Goal: Transaction & Acquisition: Purchase product/service

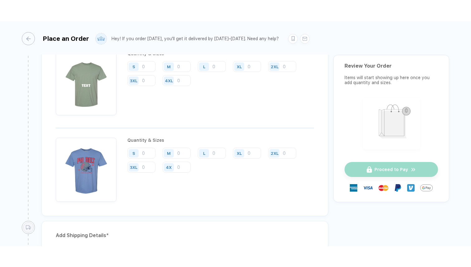
scroll to position [658, 0]
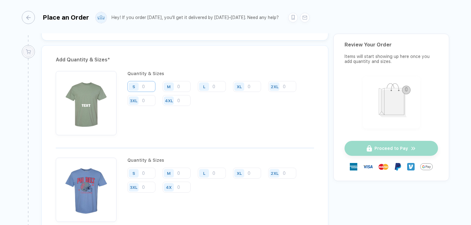
click at [151, 86] on input "number" at bounding box center [141, 86] width 28 height 11
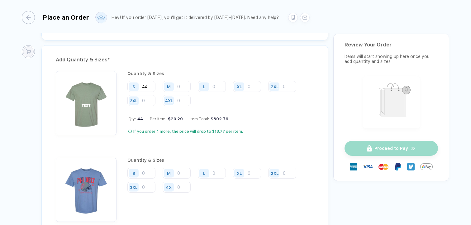
type input "44"
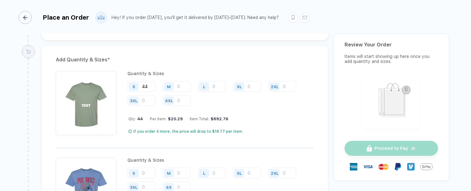
click at [23, 23] on div "button" at bounding box center [25, 17] width 13 height 13
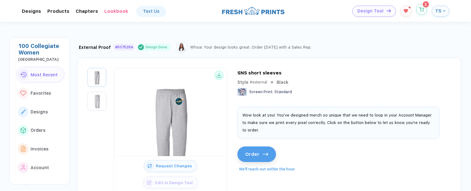
click at [421, 11] on circle "button" at bounding box center [421, 11] width 0 height 0
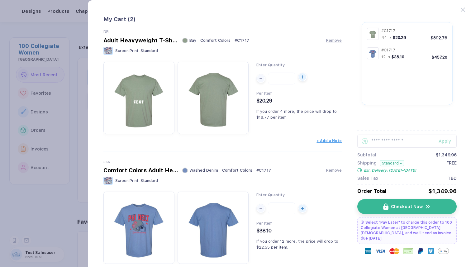
click at [303, 80] on div "button" at bounding box center [302, 76] width 7 height 7
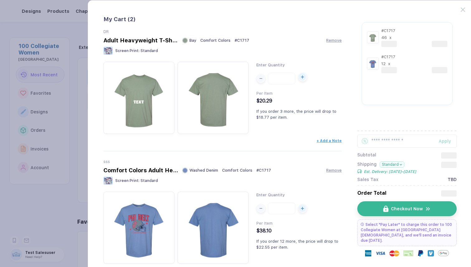
click at [303, 80] on div "button" at bounding box center [302, 76] width 7 height 7
type input "**"
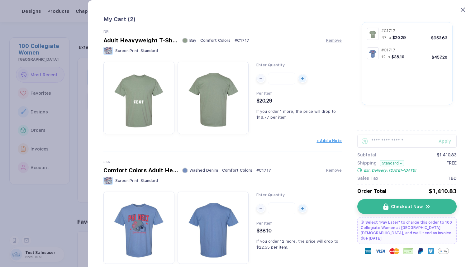
click at [463, 8] on icon at bounding box center [463, 9] width 4 height 4
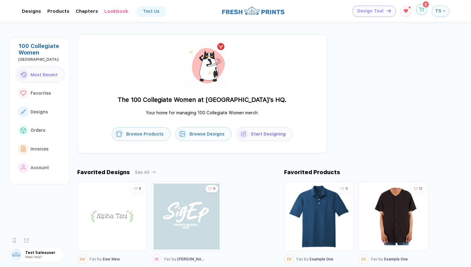
click at [421, 12] on button "button" at bounding box center [421, 9] width 11 height 11
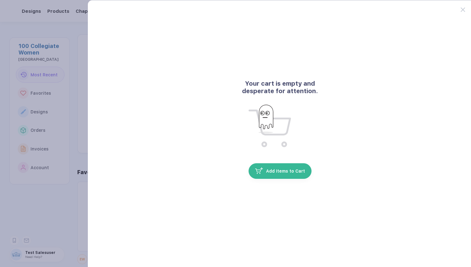
click at [464, 13] on div "Your cart is empty and desperate for attention. Add Items to Cart" at bounding box center [280, 149] width 385 height 299
click at [464, 7] on div at bounding box center [467, 6] width 12 height 12
click at [463, 10] on icon at bounding box center [463, 9] width 4 height 4
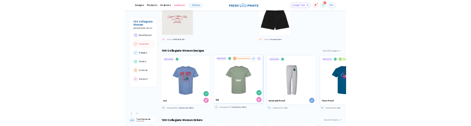
scroll to position [265, 0]
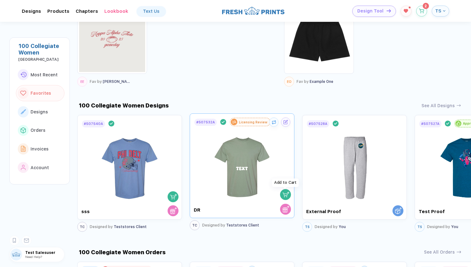
click at [289, 195] on img "button" at bounding box center [286, 194] width 7 height 7
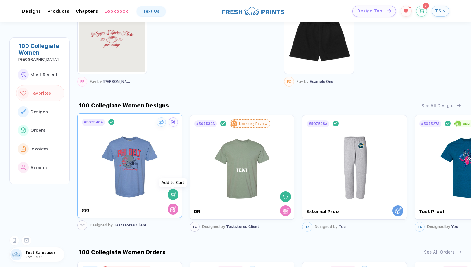
click at [173, 195] on img "button" at bounding box center [173, 194] width 7 height 7
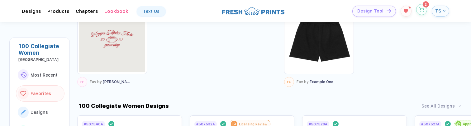
click at [422, 11] on icon "button" at bounding box center [421, 9] width 5 height 5
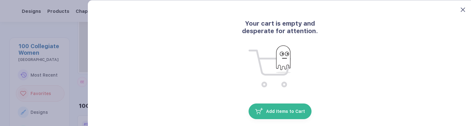
click at [462, 7] on icon at bounding box center [463, 9] width 4 height 4
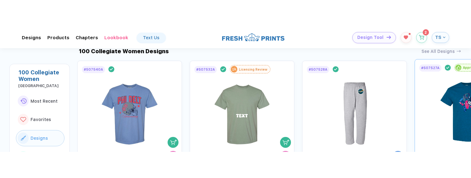
scroll to position [341, 0]
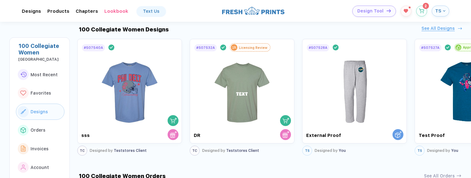
click at [441, 27] on div "See All Designs" at bounding box center [438, 28] width 33 height 5
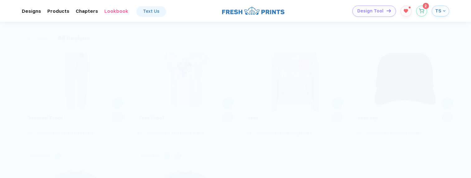
scroll to position [155, 0]
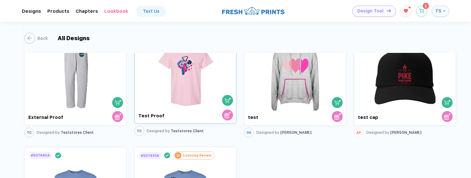
click at [227, 102] on img "button" at bounding box center [227, 100] width 7 height 7
click at [425, 12] on button "button" at bounding box center [421, 9] width 11 height 11
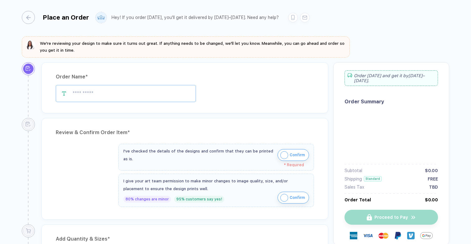
click at [127, 87] on input "text" at bounding box center [126, 93] width 140 height 17
type input "****"
click at [285, 124] on img "button" at bounding box center [284, 155] width 8 height 8
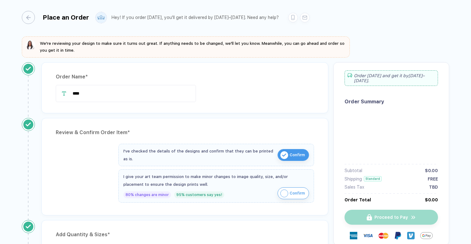
click at [284, 124] on img "button" at bounding box center [284, 194] width 8 height 8
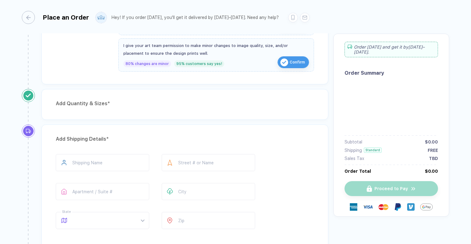
scroll to position [130, 0]
click at [118, 101] on div "Add Quantity & Sizes *" at bounding box center [185, 105] width 258 height 10
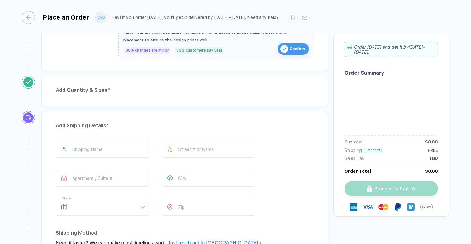
scroll to position [138, 0]
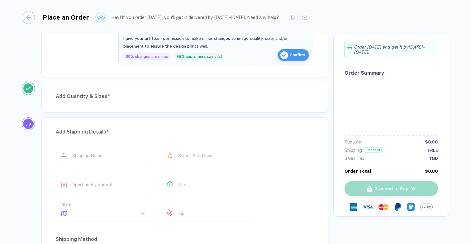
click at [128, 109] on div "Add Quantity & Sizes *" at bounding box center [184, 97] width 287 height 31
click at [28, 18] on div "button" at bounding box center [25, 17] width 13 height 13
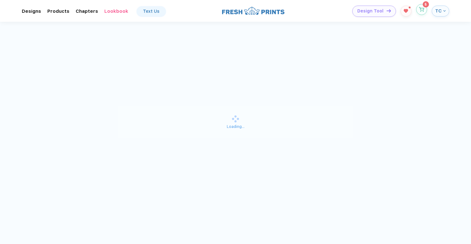
click at [423, 10] on icon "button" at bounding box center [421, 9] width 5 height 5
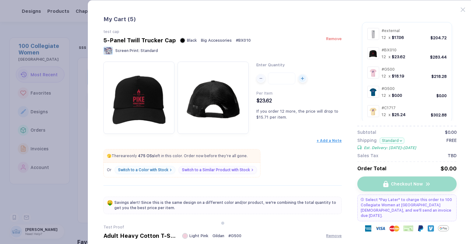
click at [334, 41] on span "Remove" at bounding box center [334, 38] width 16 height 5
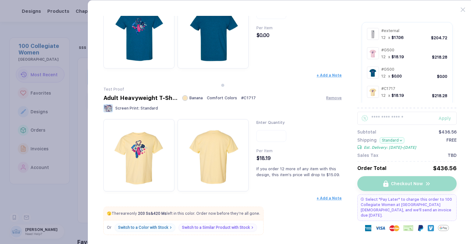
scroll to position [216, 0]
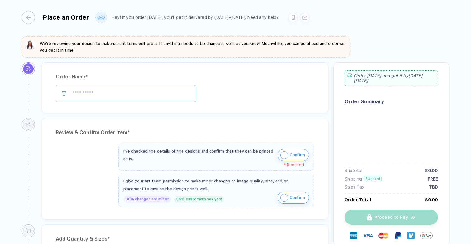
click at [161, 90] on input "text" at bounding box center [126, 93] width 140 height 17
click at [283, 155] on img "button" at bounding box center [284, 155] width 8 height 8
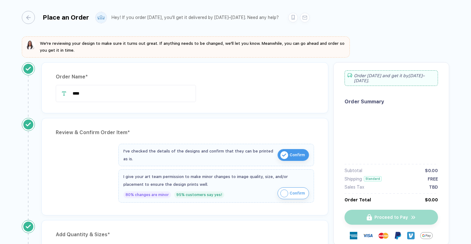
click at [283, 189] on button "Confirm" at bounding box center [293, 194] width 31 height 12
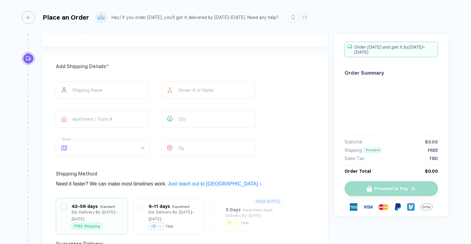
scroll to position [187, 0]
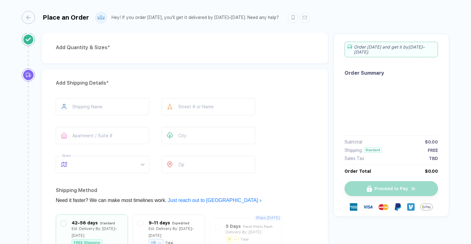
click at [105, 62] on div "Add Quantity & Sizes *" at bounding box center [184, 48] width 287 height 31
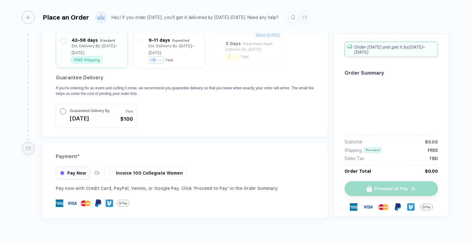
scroll to position [376, 0]
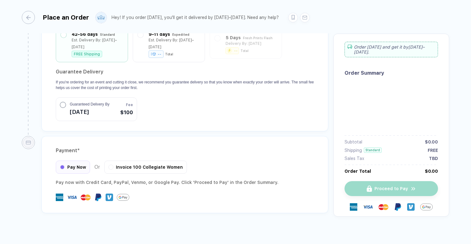
click at [61, 102] on circle "button" at bounding box center [63, 105] width 6 height 6
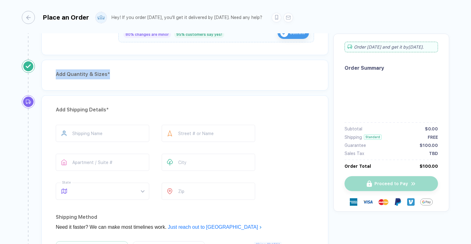
scroll to position [158, 0]
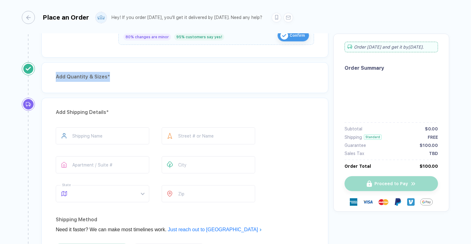
click at [126, 74] on div "Add Quantity & Sizes *" at bounding box center [185, 77] width 258 height 10
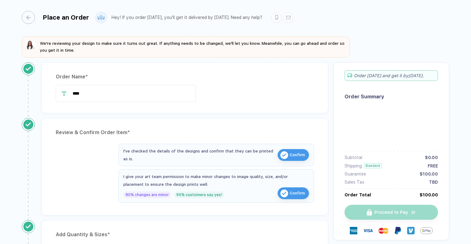
scroll to position [9, 0]
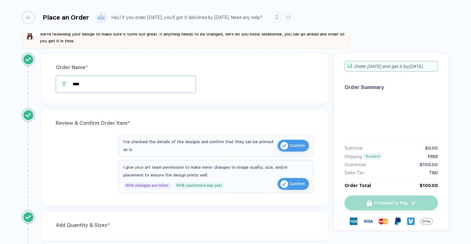
click at [107, 84] on input "****" at bounding box center [126, 84] width 140 height 17
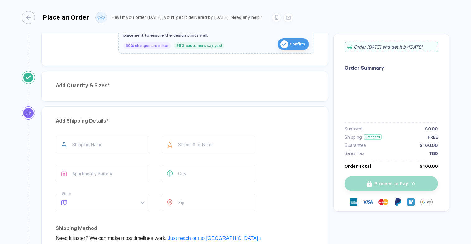
scroll to position [154, 0]
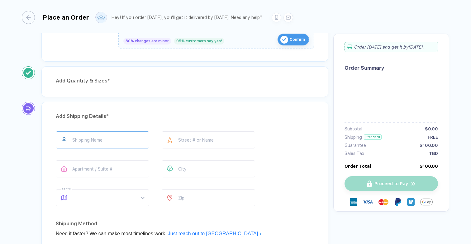
type input "**********"
click at [91, 140] on input "text" at bounding box center [102, 140] width 93 height 17
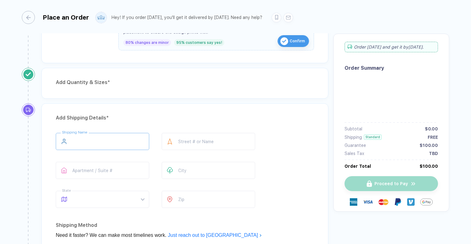
scroll to position [152, 0]
click at [112, 83] on div "Add Quantity & Sizes *" at bounding box center [185, 83] width 258 height 10
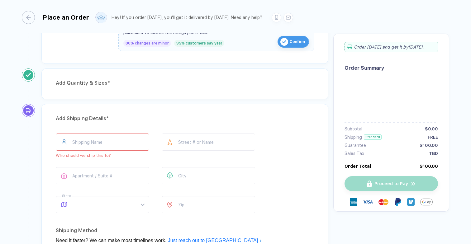
click at [112, 83] on div "Add Quantity & Sizes *" at bounding box center [185, 83] width 258 height 10
click at [27, 16] on icon "button" at bounding box center [25, 17] width 5 height 5
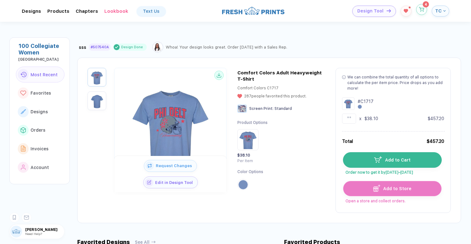
click at [422, 7] on icon "button" at bounding box center [421, 9] width 5 height 5
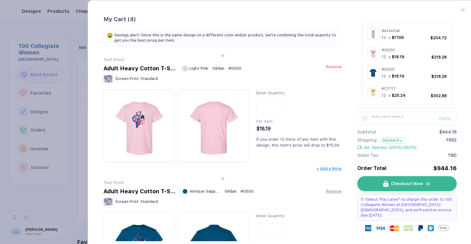
click at [335, 69] on div "Adult Heavy Cotton T-Shirt Light Pink Gildan # G500 Remove" at bounding box center [222, 68] width 239 height 7
click at [333, 68] on span "Remove" at bounding box center [334, 67] width 16 height 5
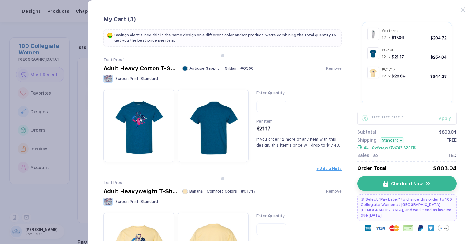
click at [333, 68] on span "Remove" at bounding box center [334, 68] width 16 height 5
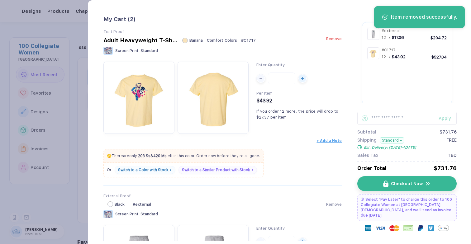
click at [333, 42] on div "Adult Heavyweight T-Shirt Banana Comfort Colors # C1717 Remove" at bounding box center [222, 40] width 239 height 7
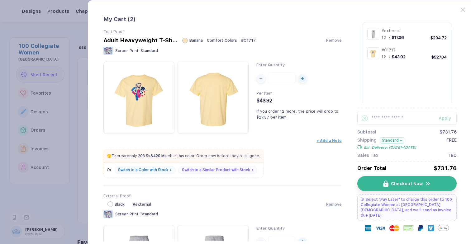
scroll to position [85, 0]
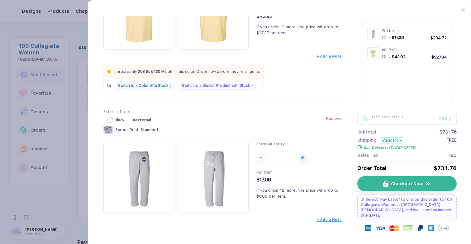
click at [332, 118] on span "Remove" at bounding box center [334, 118] width 16 height 5
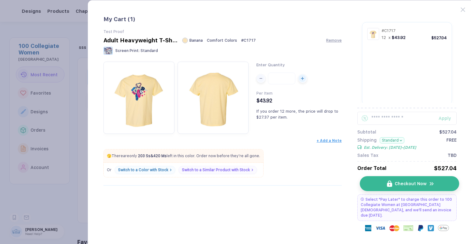
click at [384, 189] on button "Checkout Now" at bounding box center [409, 183] width 99 height 15
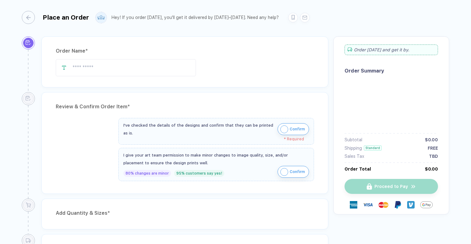
type input "**********"
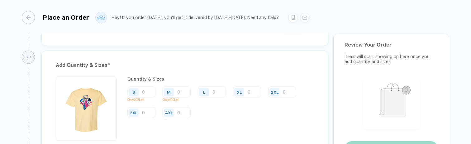
scroll to position [288, 0]
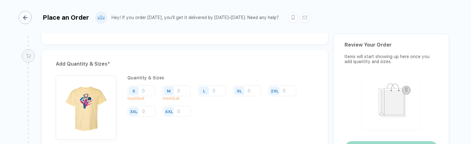
click at [26, 16] on icon "button" at bounding box center [25, 17] width 5 height 5
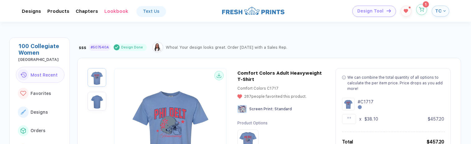
click at [423, 10] on icon "button" at bounding box center [421, 9] width 5 height 5
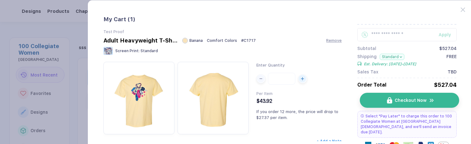
click at [384, 100] on button "Checkout Now" at bounding box center [409, 100] width 99 height 15
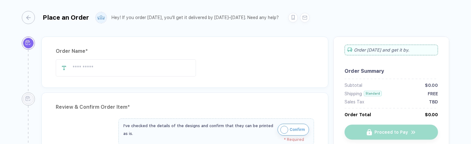
type input "**********"
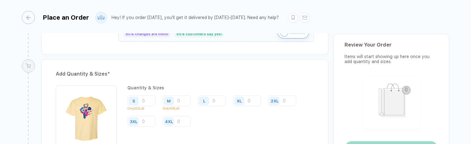
scroll to position [278, 0]
